Goal: Task Accomplishment & Management: Use online tool/utility

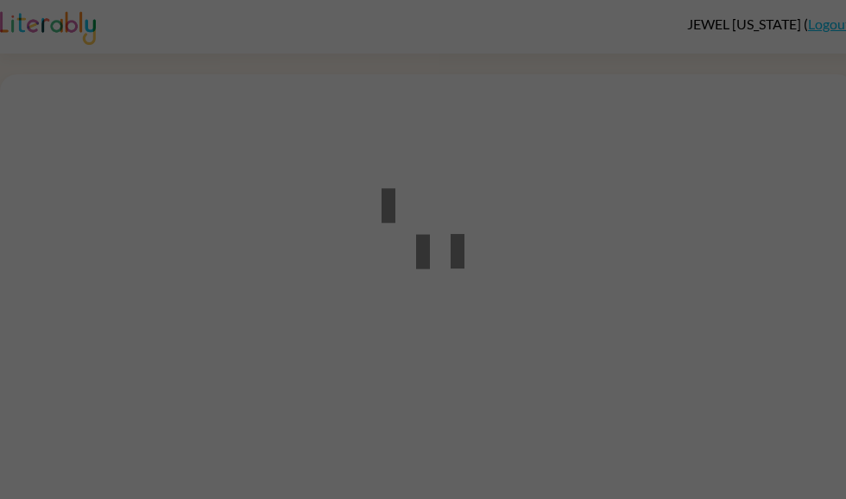
scroll to position [1, 0]
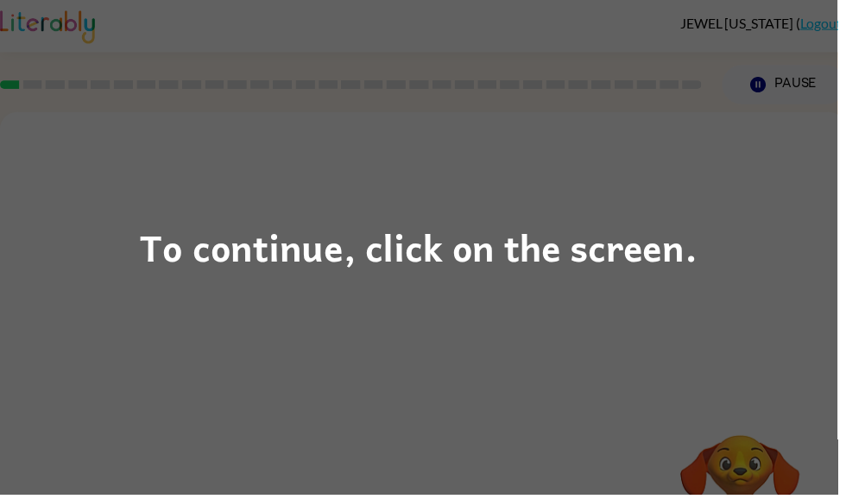
click at [154, 300] on div "To continue, click on the screen." at bounding box center [423, 249] width 846 height 499
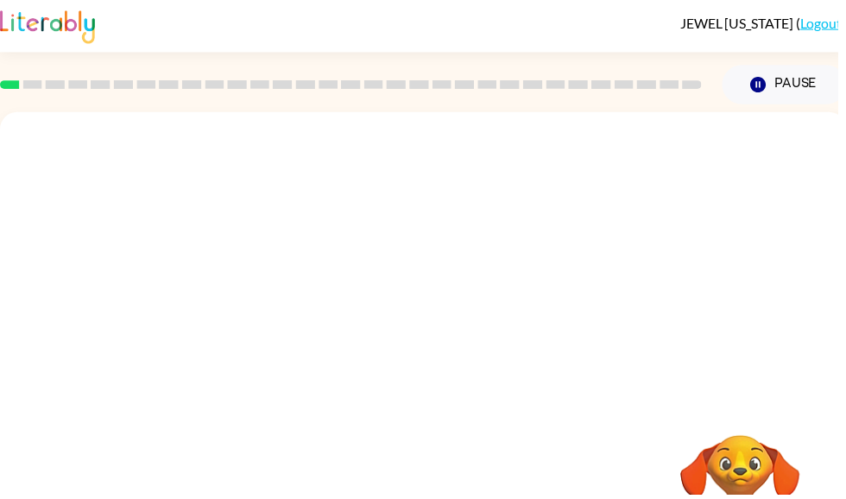
click at [831, 256] on div at bounding box center [427, 258] width 855 height 290
click at [839, 253] on div at bounding box center [427, 258] width 855 height 290
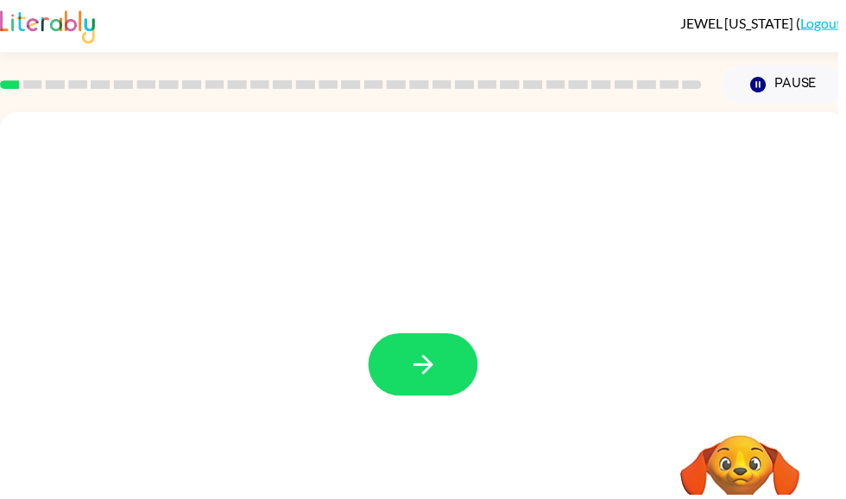
click at [416, 367] on icon "button" at bounding box center [428, 368] width 30 height 30
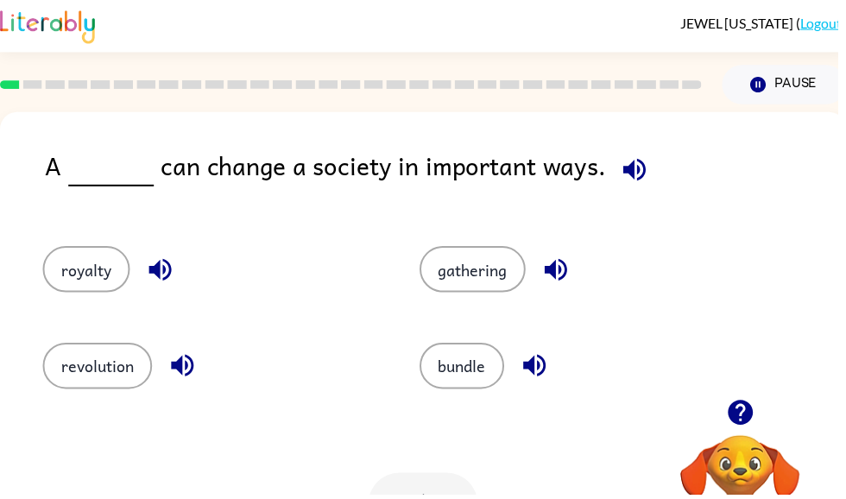
click at [489, 278] on button "gathering" at bounding box center [477, 272] width 107 height 47
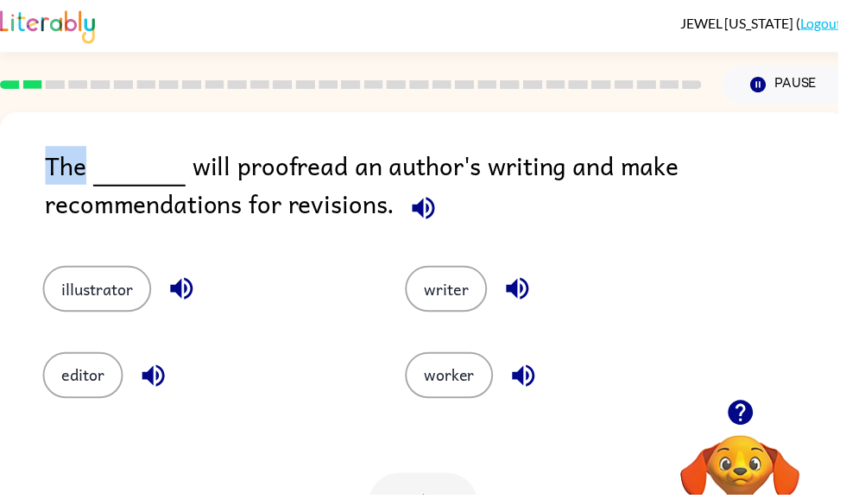
scroll to position [0, 0]
click at [125, 295] on button "illustrator" at bounding box center [98, 292] width 110 height 47
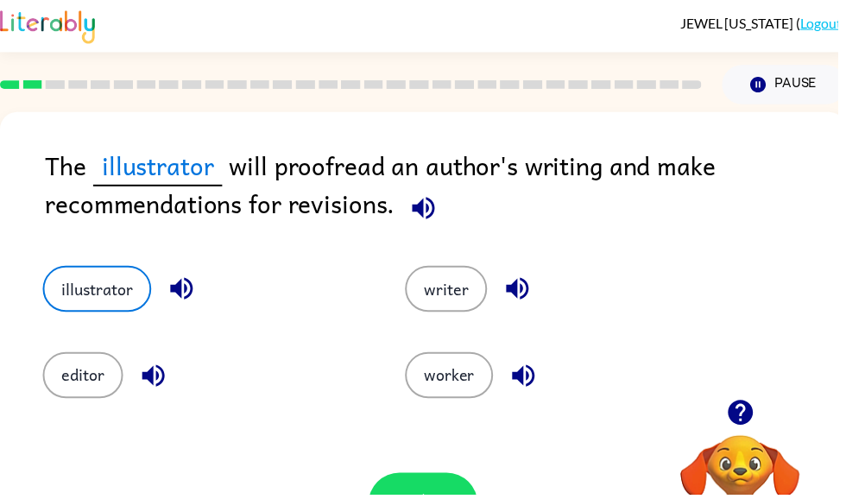
click at [465, 290] on button "writer" at bounding box center [450, 292] width 83 height 47
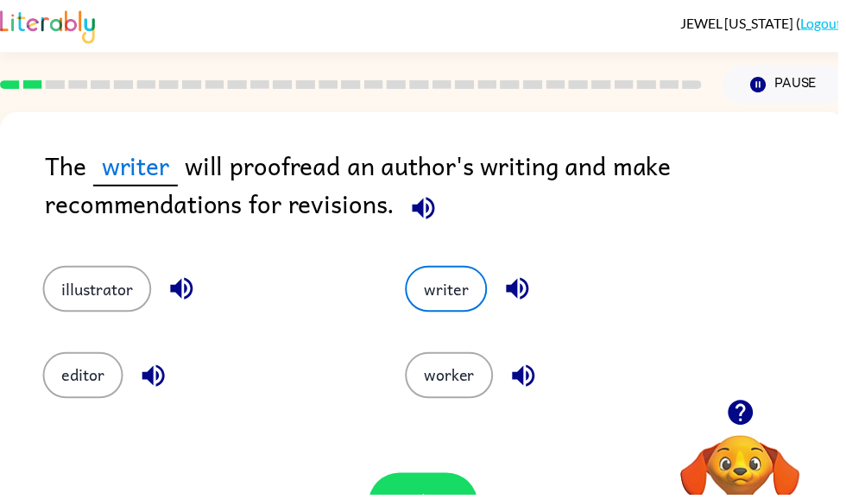
click at [116, 289] on button "illustrator" at bounding box center [98, 292] width 110 height 47
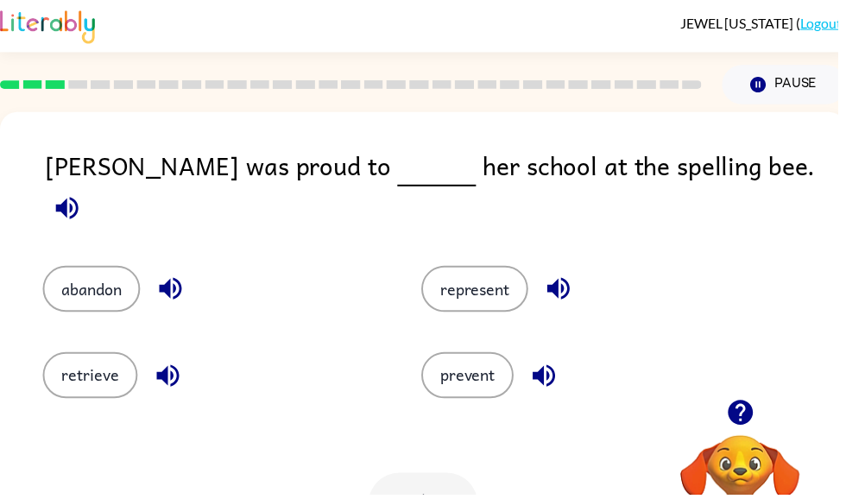
click at [486, 278] on button "represent" at bounding box center [480, 292] width 108 height 47
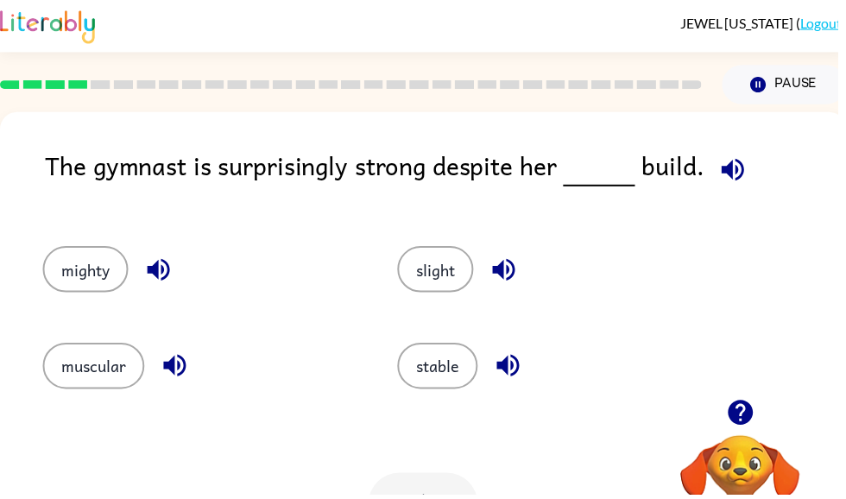
click at [471, 267] on button "slight" at bounding box center [440, 272] width 77 height 47
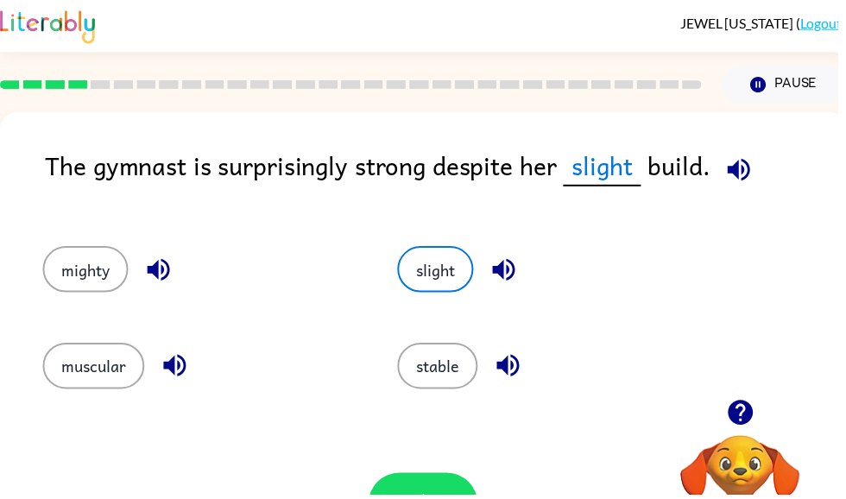
click at [113, 368] on button "muscular" at bounding box center [94, 369] width 103 height 47
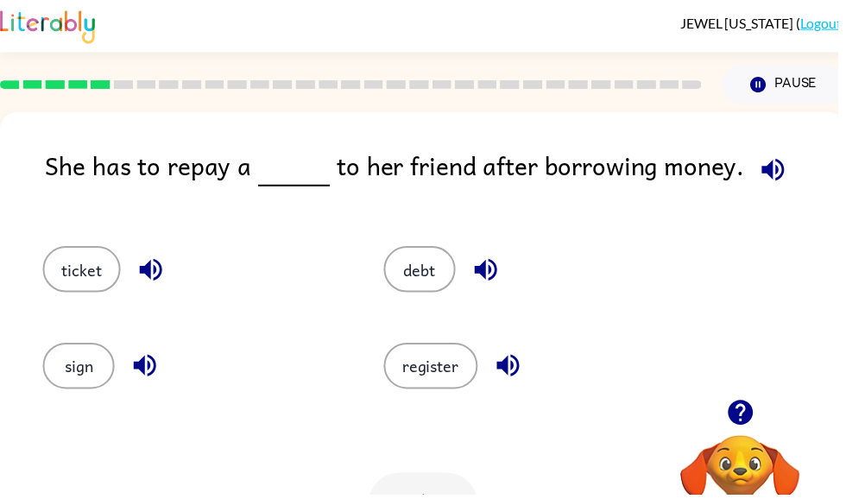
click at [427, 286] on button "debt" at bounding box center [424, 272] width 73 height 47
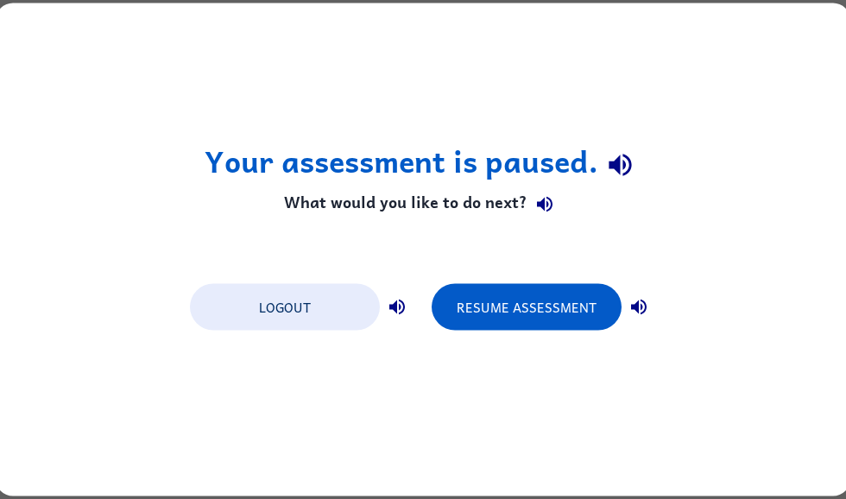
click at [249, 303] on button "Logout" at bounding box center [285, 307] width 190 height 47
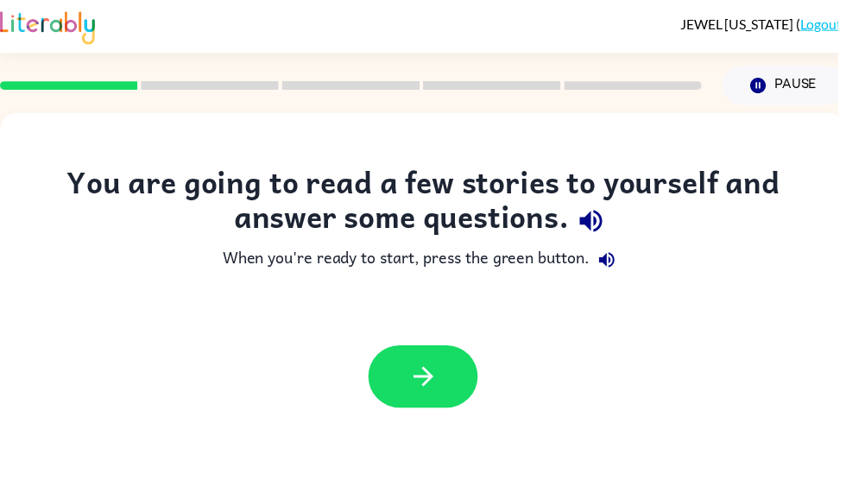
click at [461, 364] on button "button" at bounding box center [427, 380] width 111 height 63
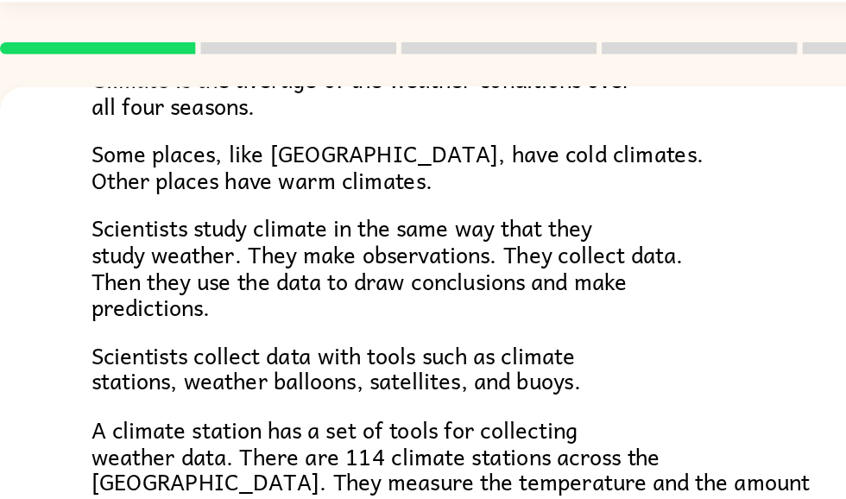
scroll to position [155, 0]
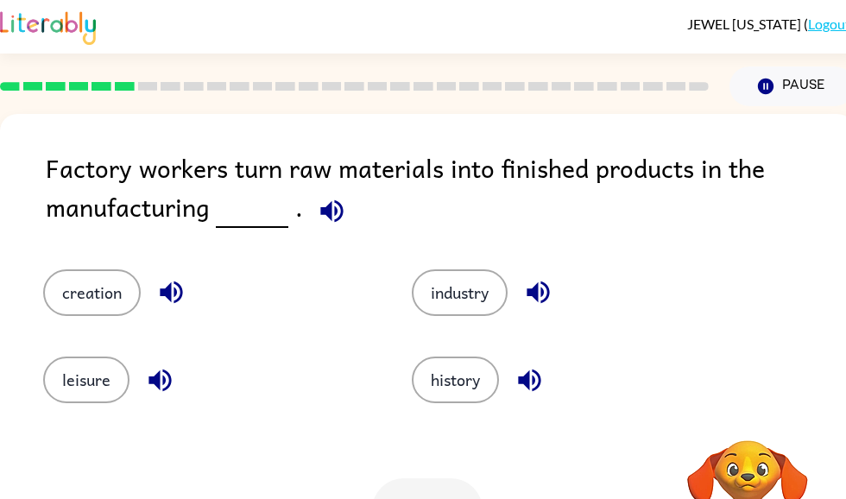
scroll to position [1, 0]
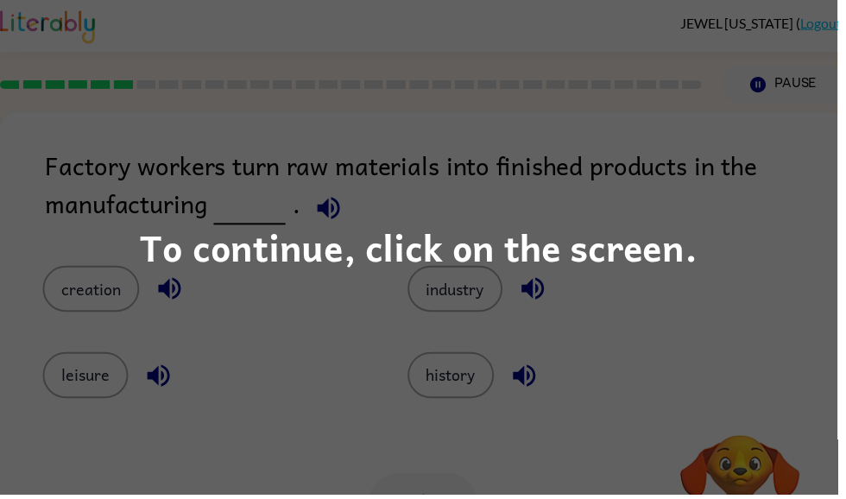
click at [771, 147] on div "To continue, click on the screen." at bounding box center [423, 249] width 846 height 499
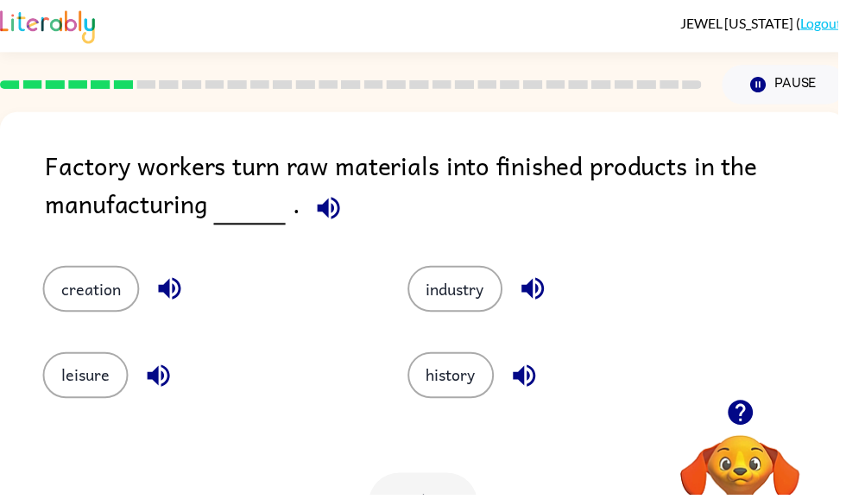
click at [535, 312] on button "button" at bounding box center [538, 291] width 44 height 44
click at [554, 290] on icon "button" at bounding box center [538, 291] width 30 height 30
click at [535, 285] on icon "button" at bounding box center [538, 291] width 30 height 30
click at [531, 282] on icon "button" at bounding box center [538, 291] width 30 height 30
click at [533, 379] on icon "button" at bounding box center [530, 379] width 30 height 30
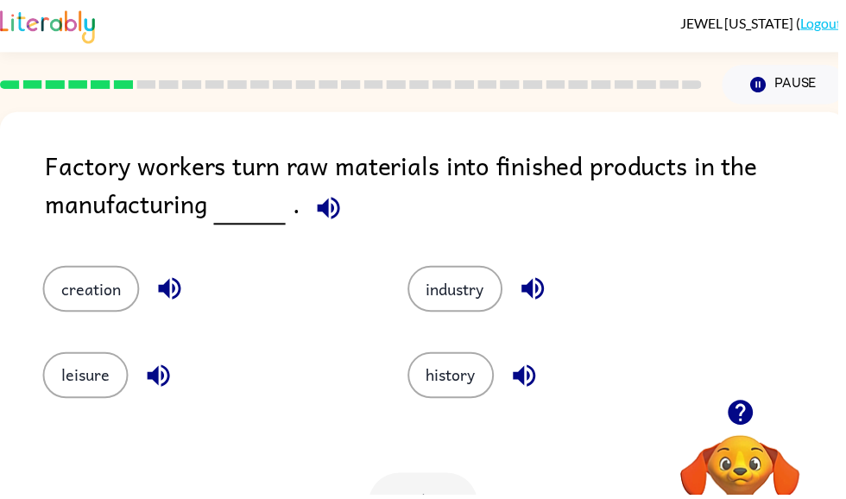
click at [463, 294] on button "industry" at bounding box center [460, 292] width 96 height 47
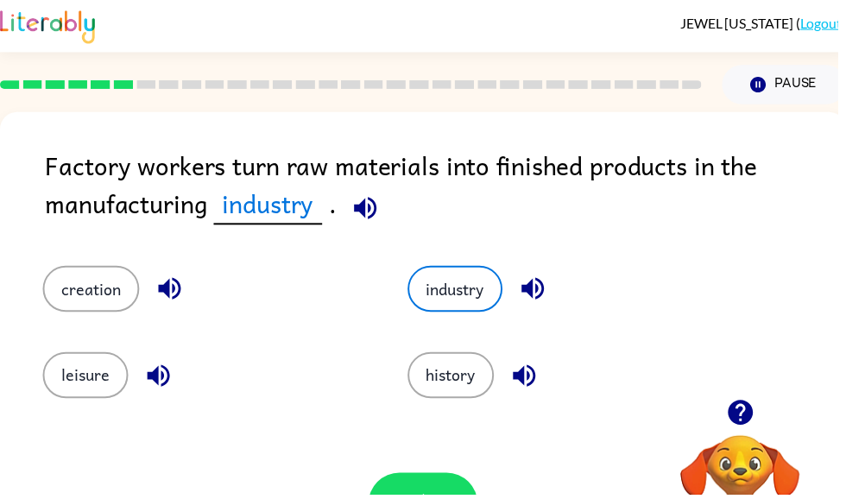
click at [375, 218] on icon "button" at bounding box center [369, 210] width 30 height 30
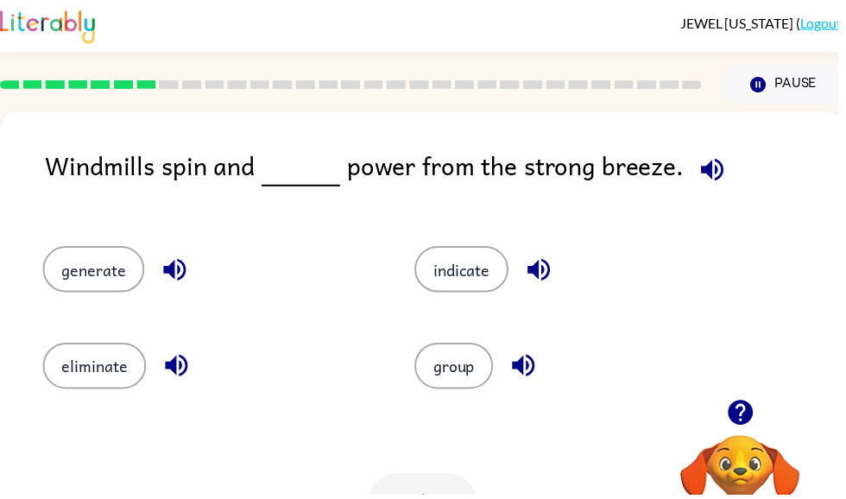
click at [705, 159] on icon "button" at bounding box center [720, 171] width 30 height 30
